Goal: Navigation & Orientation: Find specific page/section

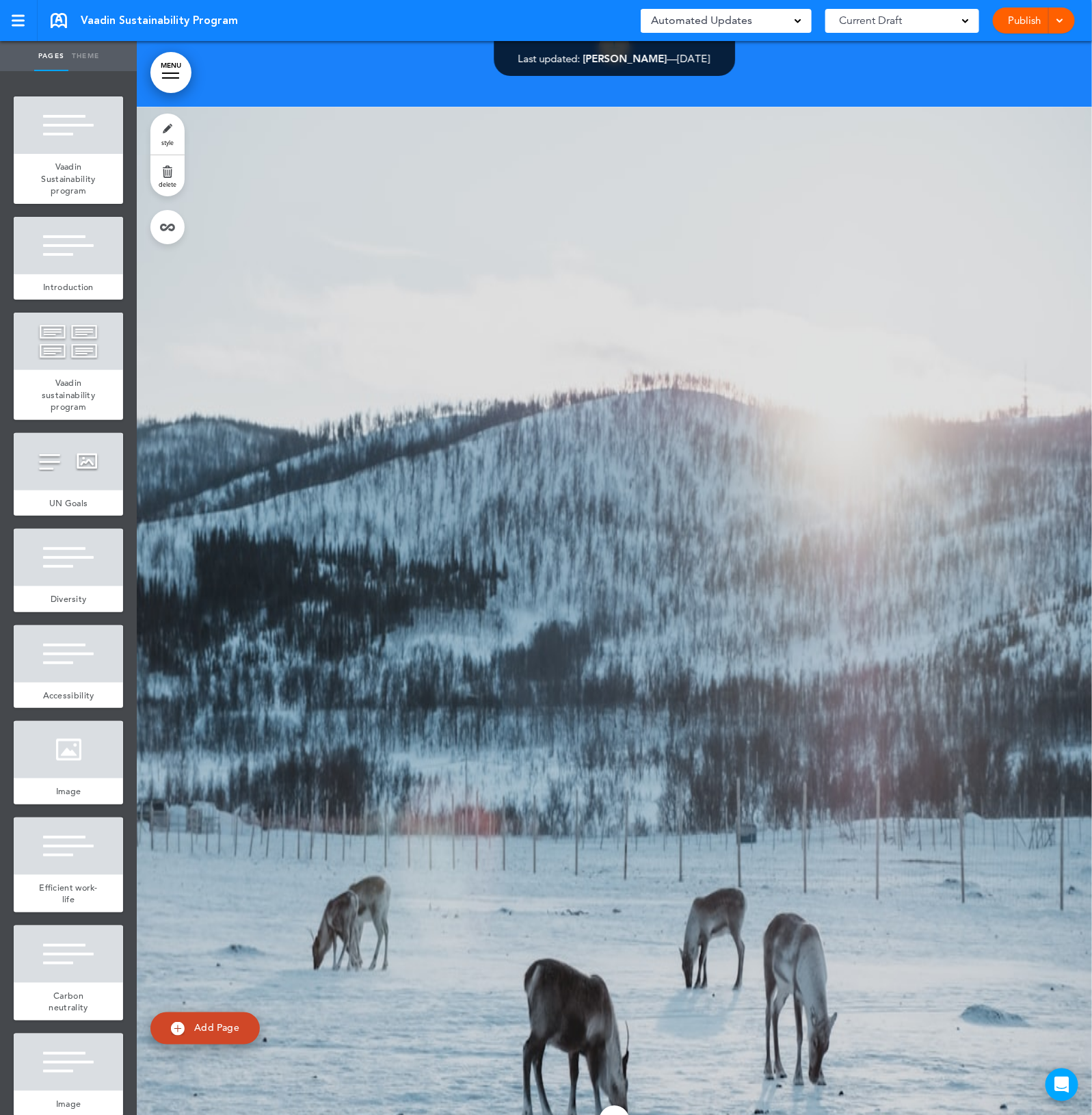
scroll to position [14081, 0]
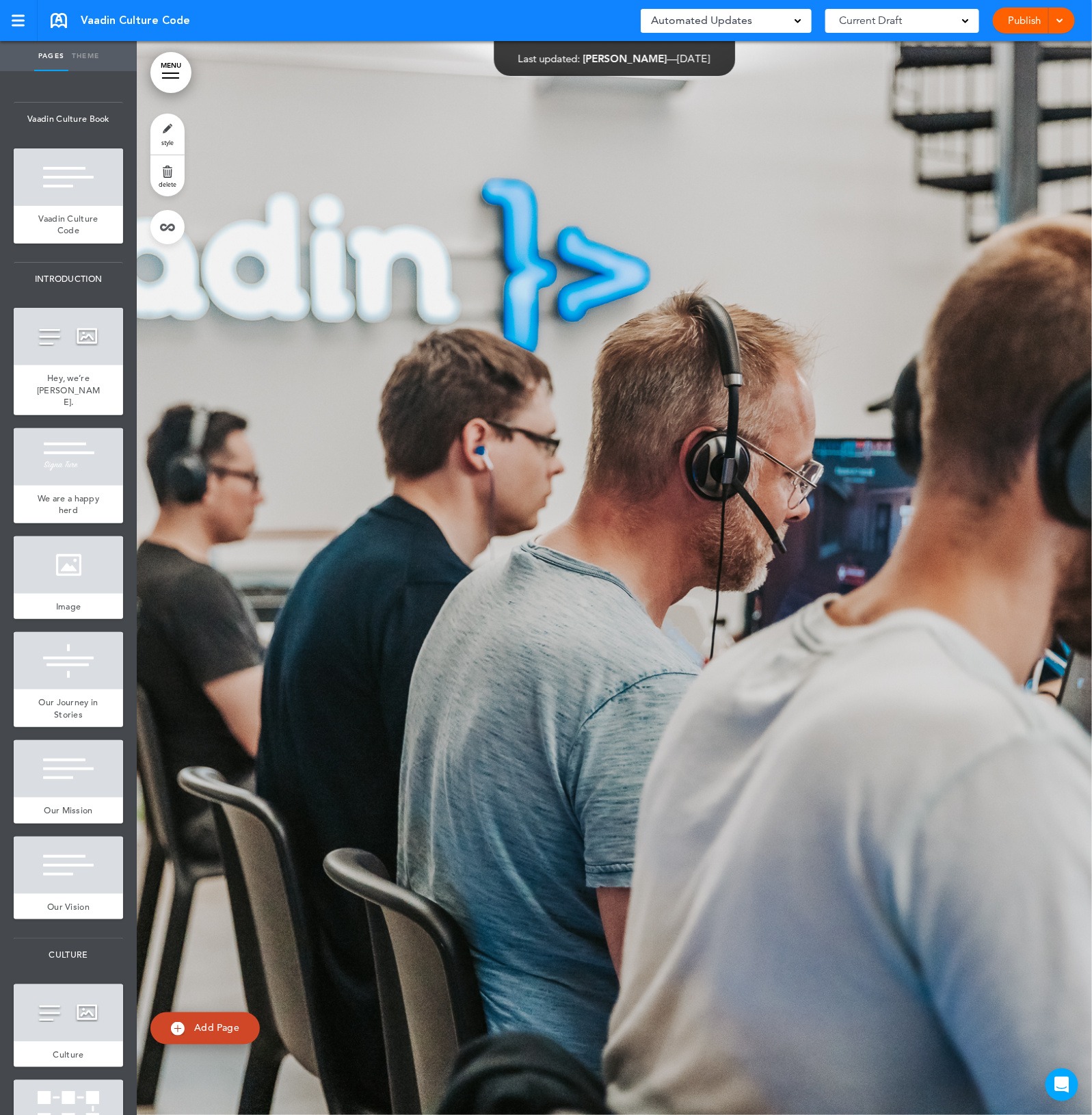
scroll to position [32476, 0]
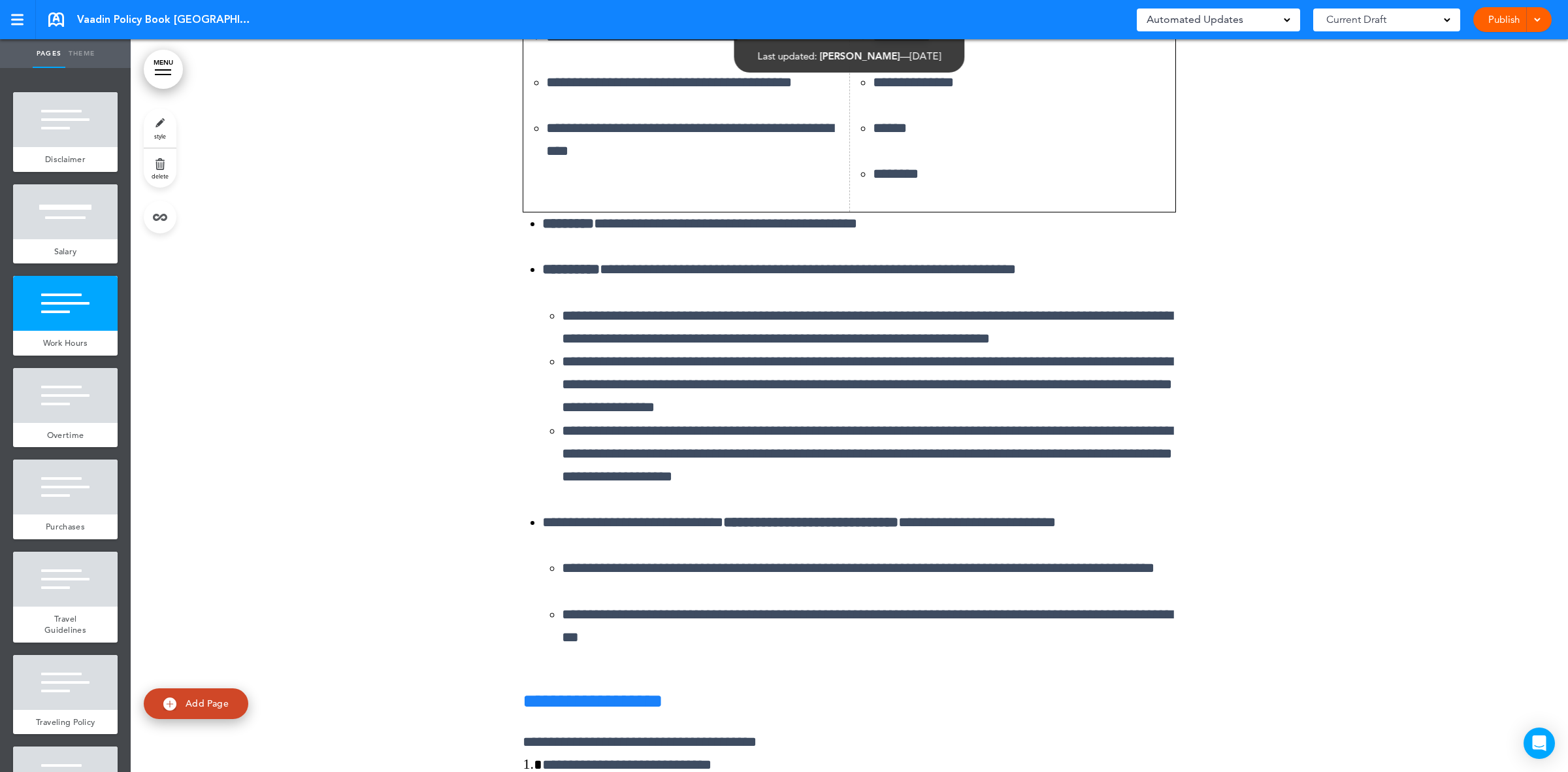
scroll to position [3214, 0]
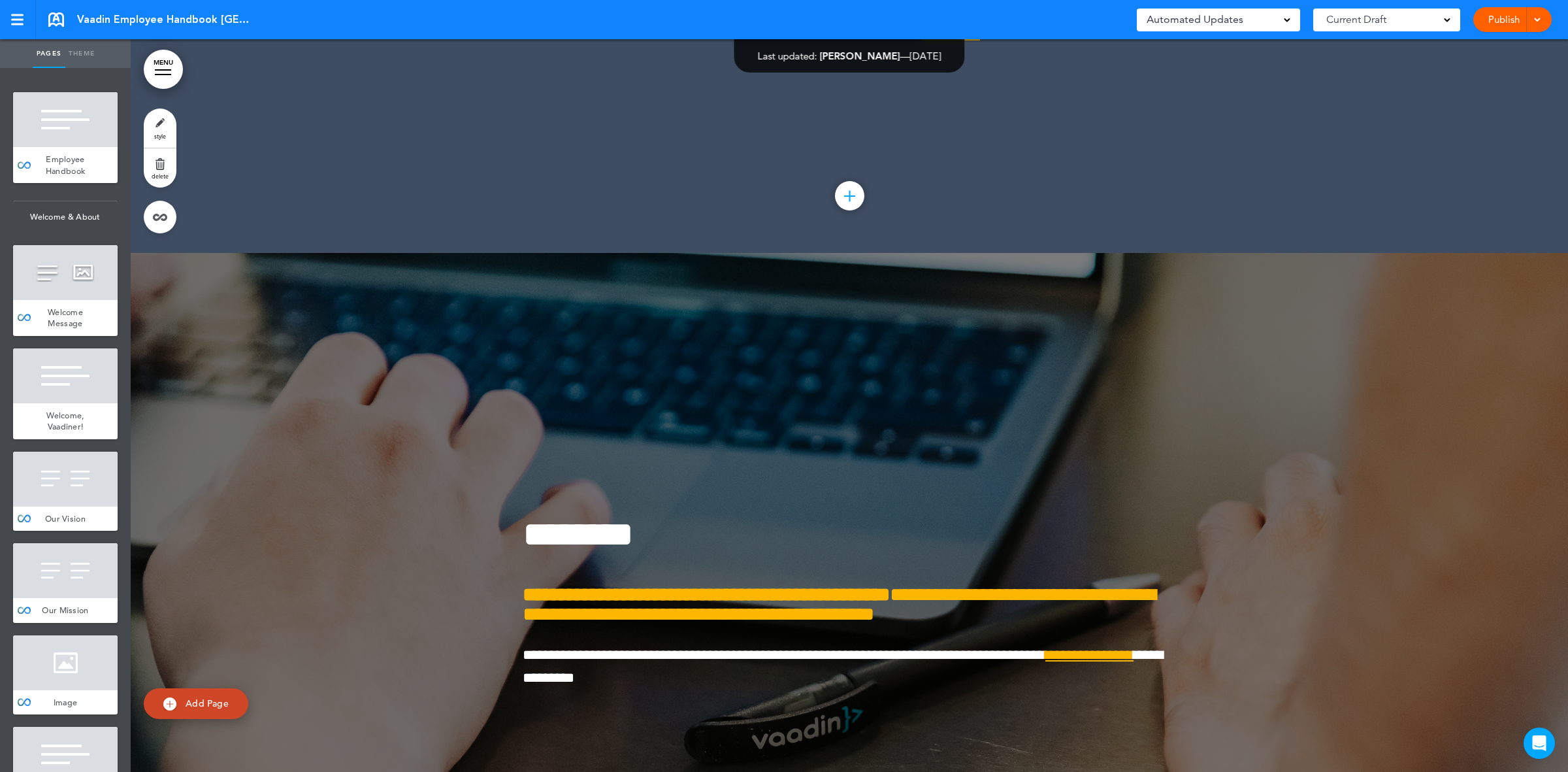
scroll to position [22305, 0]
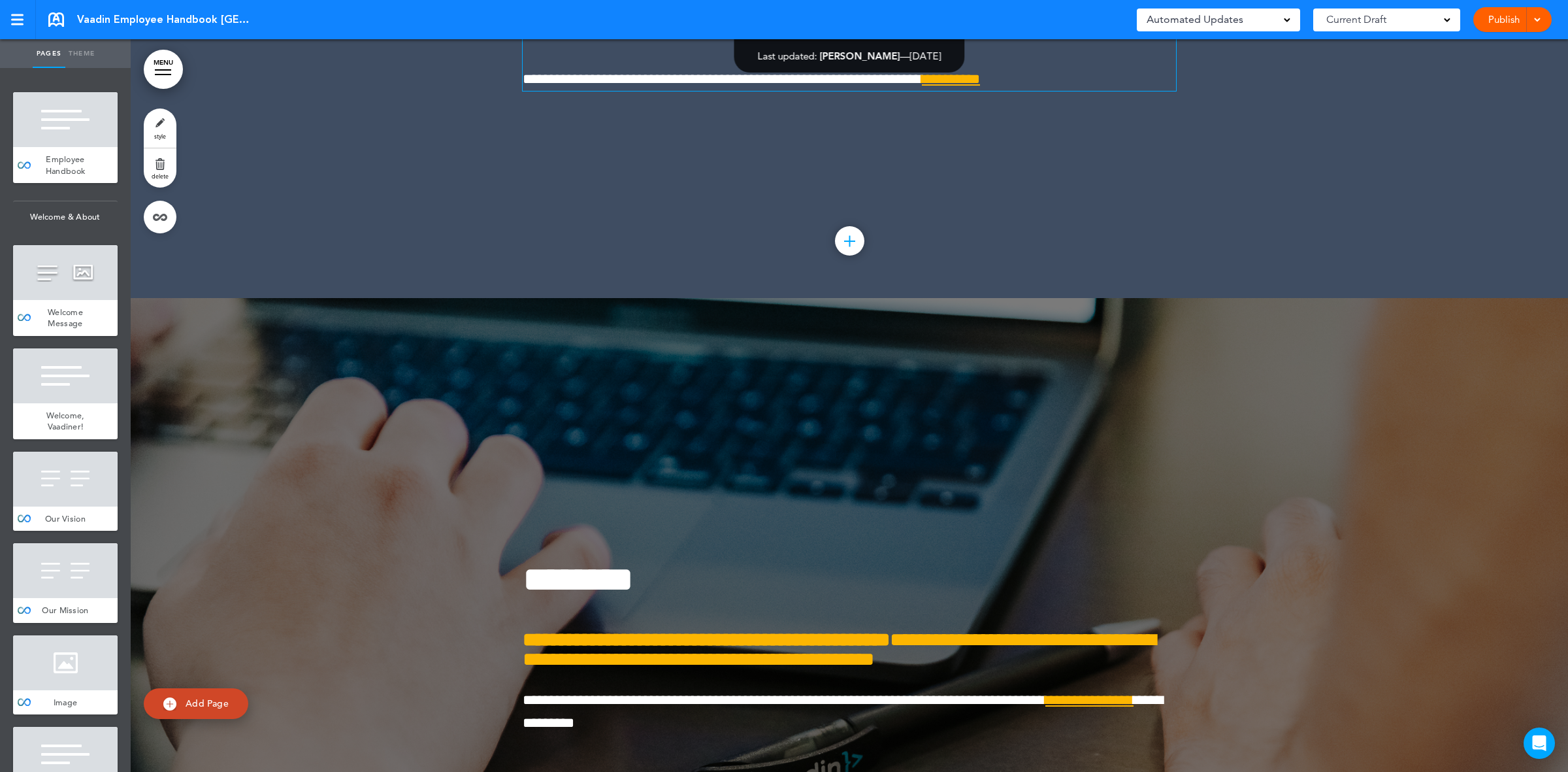
click at [980, 86] on span "*********" at bounding box center [951, 79] width 58 height 14
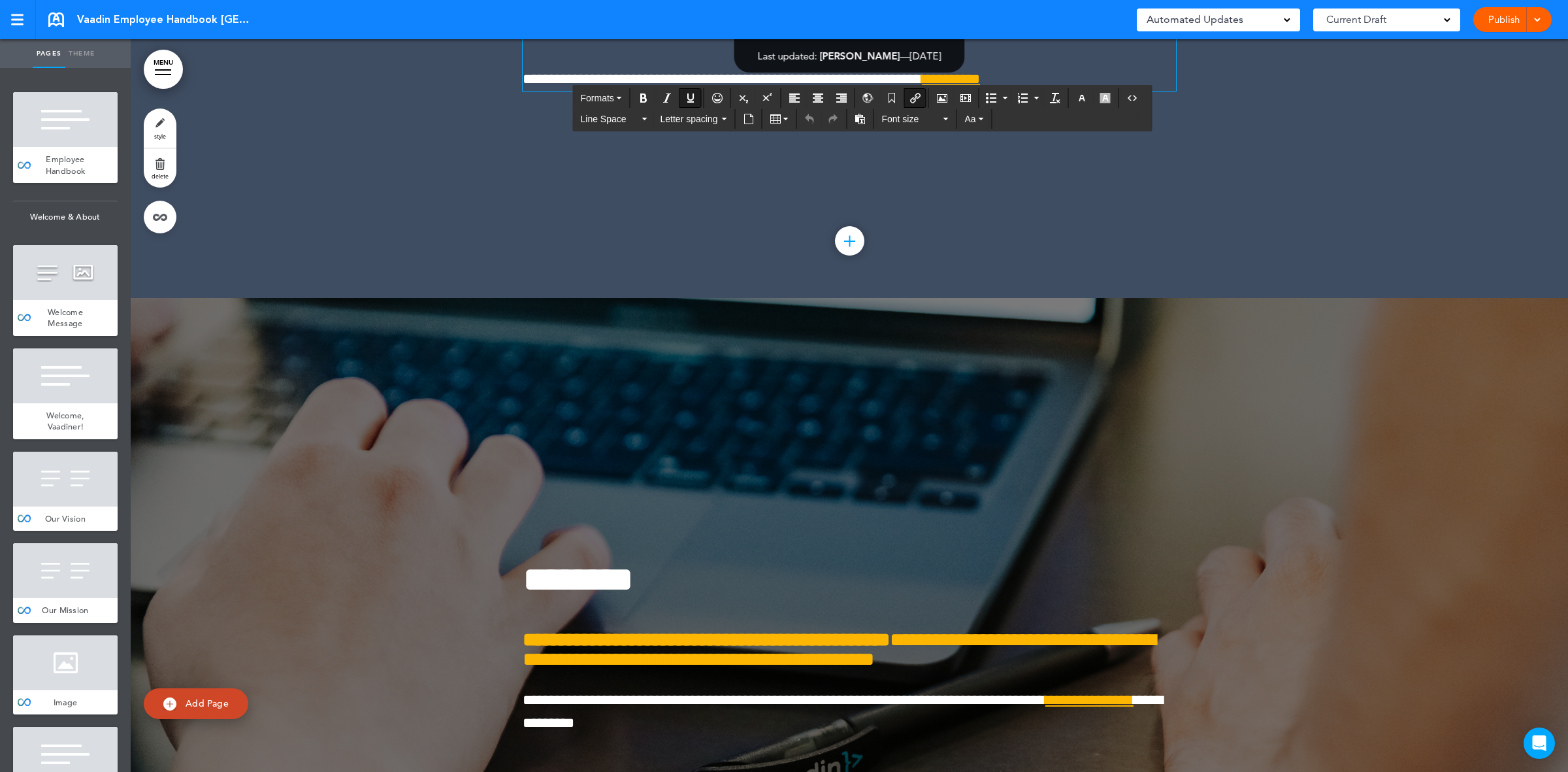
drag, startPoint x: 1027, startPoint y: 303, endPoint x: 1008, endPoint y: 278, distance: 31.4
drag, startPoint x: 1008, startPoint y: 278, endPoint x: 978, endPoint y: 391, distance: 116.9
